Goal: Task Accomplishment & Management: Complete application form

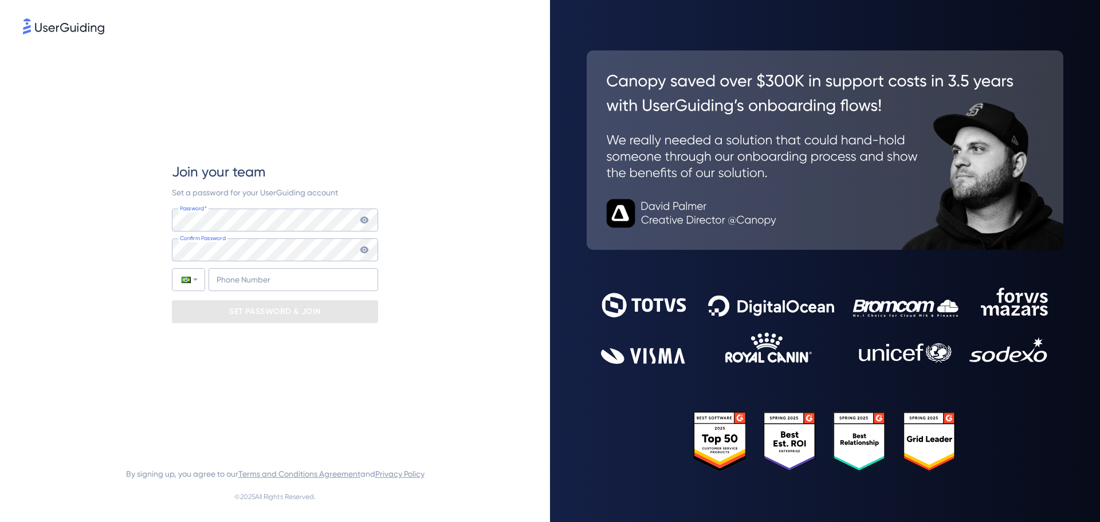
click at [362, 219] on icon at bounding box center [365, 220] width 8 height 7
click at [352, 272] on input "+55" at bounding box center [294, 279] width 170 height 23
type input "+55 (51) 980237148"
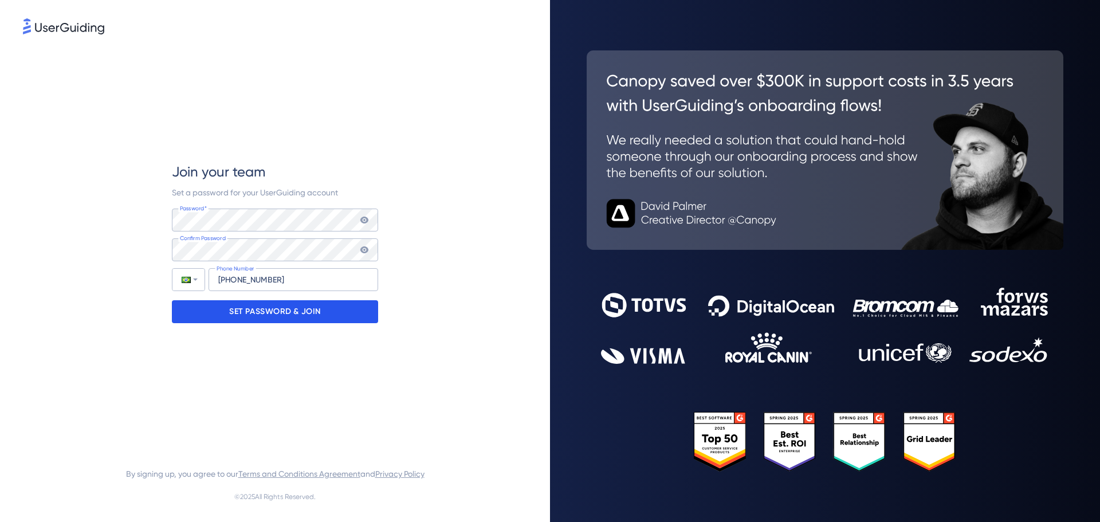
click at [332, 311] on div "SET PASSWORD & JOIN" at bounding box center [275, 311] width 206 height 23
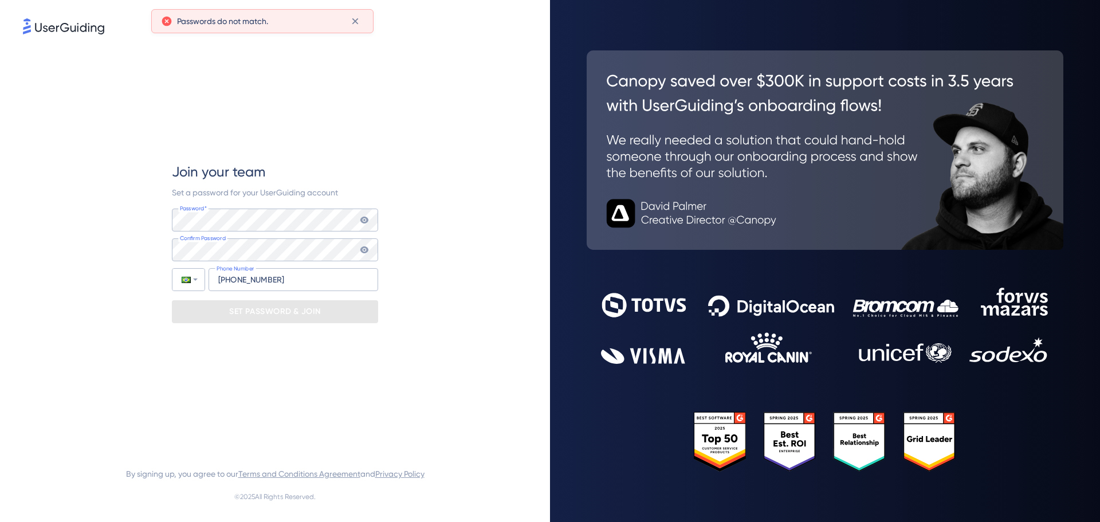
click at [367, 225] on div "Password* Your password must contain: At least 8 characters At least 3 of the f…" at bounding box center [275, 220] width 206 height 23
click at [363, 219] on icon at bounding box center [364, 219] width 9 height 9
click at [364, 247] on icon at bounding box center [365, 249] width 8 height 7
click at [359, 249] on div "Confirm Password" at bounding box center [275, 249] width 206 height 23
click at [361, 251] on icon at bounding box center [364, 249] width 9 height 9
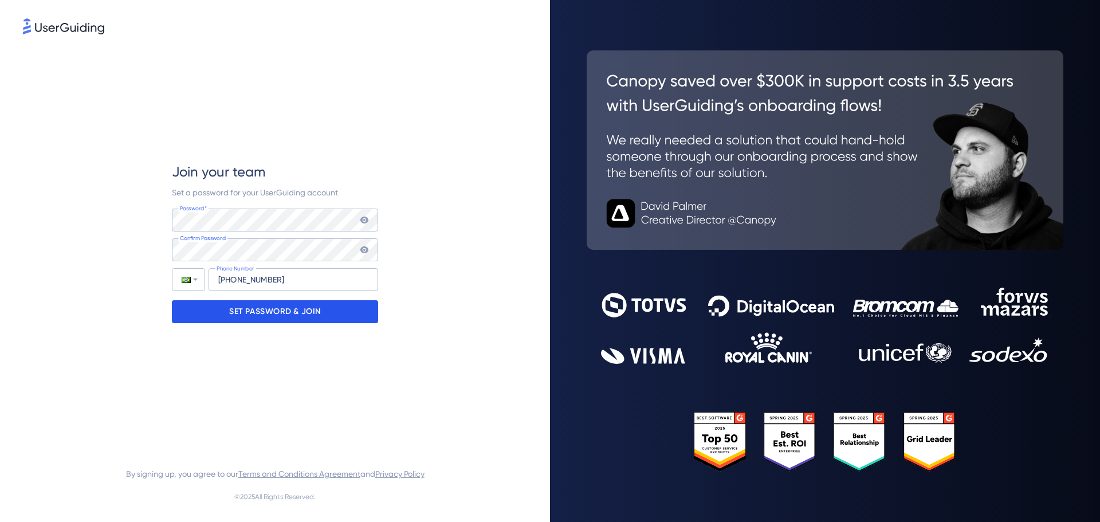
click at [328, 310] on div "SET PASSWORD & JOIN" at bounding box center [275, 311] width 206 height 23
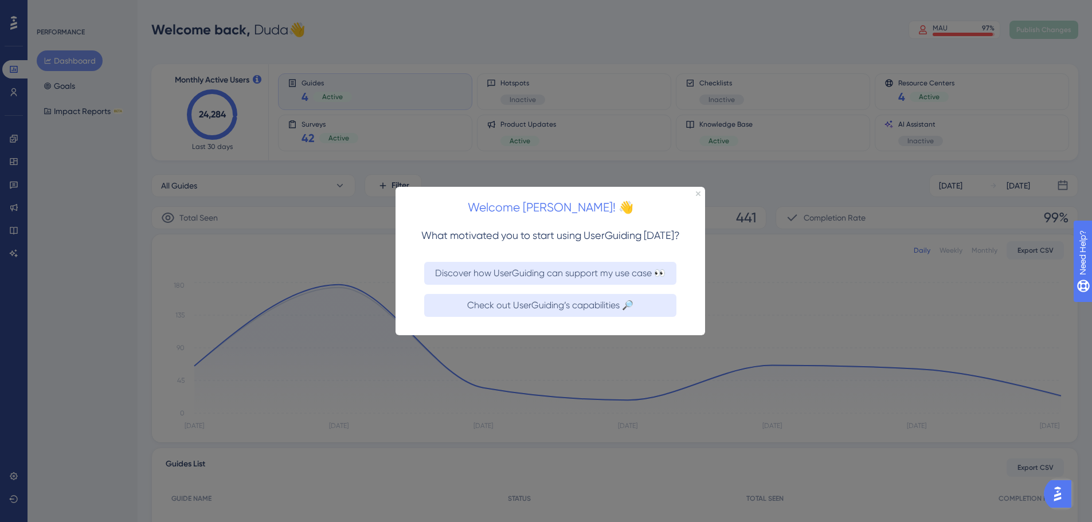
click at [702, 188] on div "Welcome Duda! 👋" at bounding box center [549, 204] width 309 height 36
click at [698, 192] on icon "Close Preview" at bounding box center [698, 193] width 5 height 5
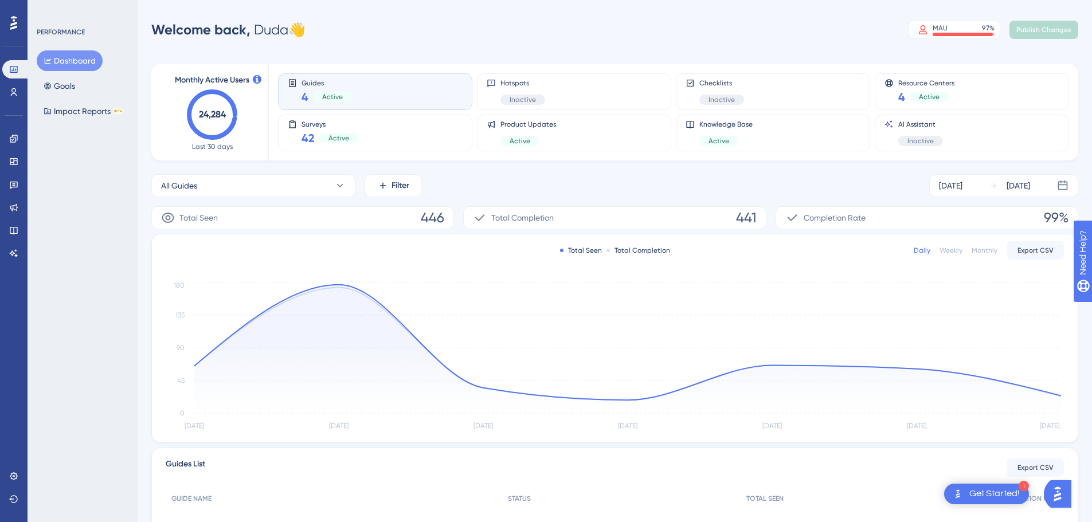
click at [13, 30] on icon at bounding box center [13, 22] width 7 height 15
